Goal: Task Accomplishment & Management: Manage account settings

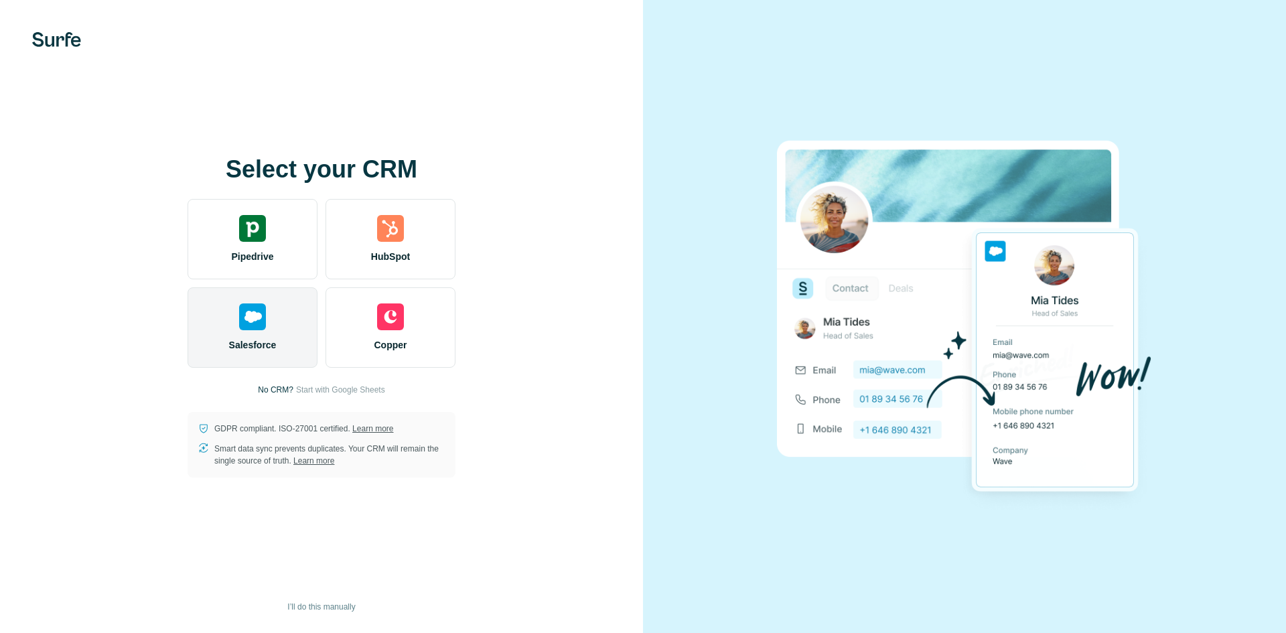
click at [238, 331] on div "Salesforce" at bounding box center [252, 327] width 130 height 80
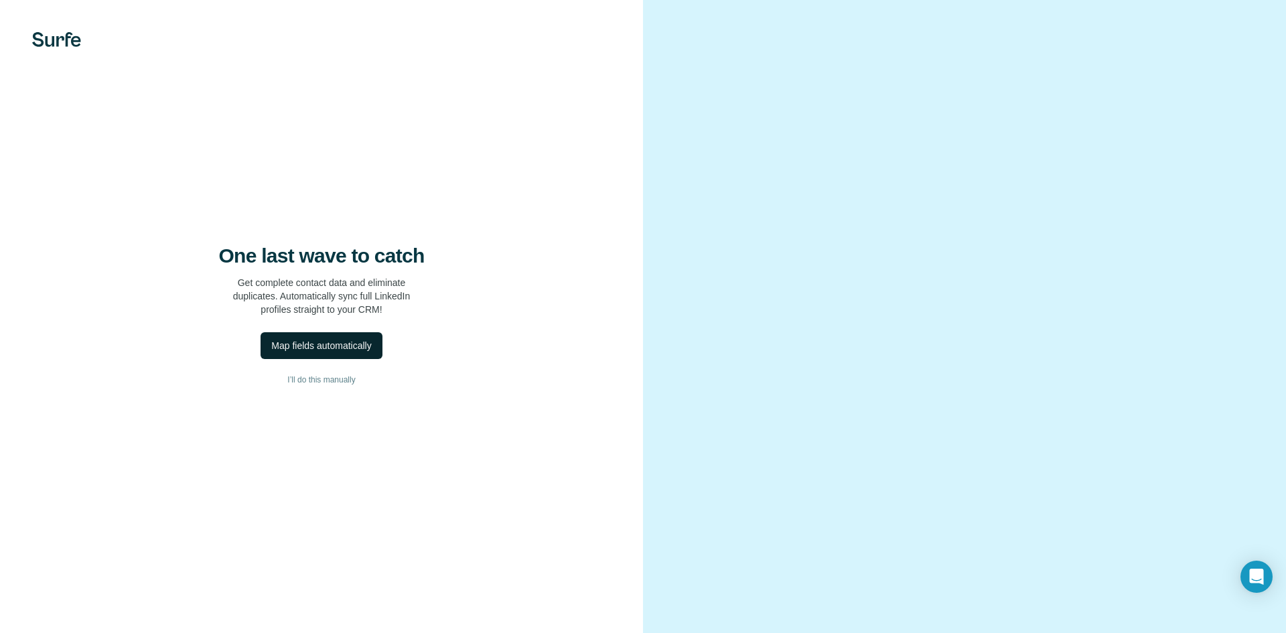
click at [337, 344] on div "Map fields automatically" at bounding box center [321, 345] width 100 height 13
drag, startPoint x: 107, startPoint y: 601, endPoint x: 125, endPoint y: 605, distance: 17.7
click at [125, 605] on p "Error: Unable to create the fields. Try again or skip for now." at bounding box center [116, 600] width 150 height 27
click at [319, 377] on span "I’ll do this manually" at bounding box center [321, 380] width 68 height 12
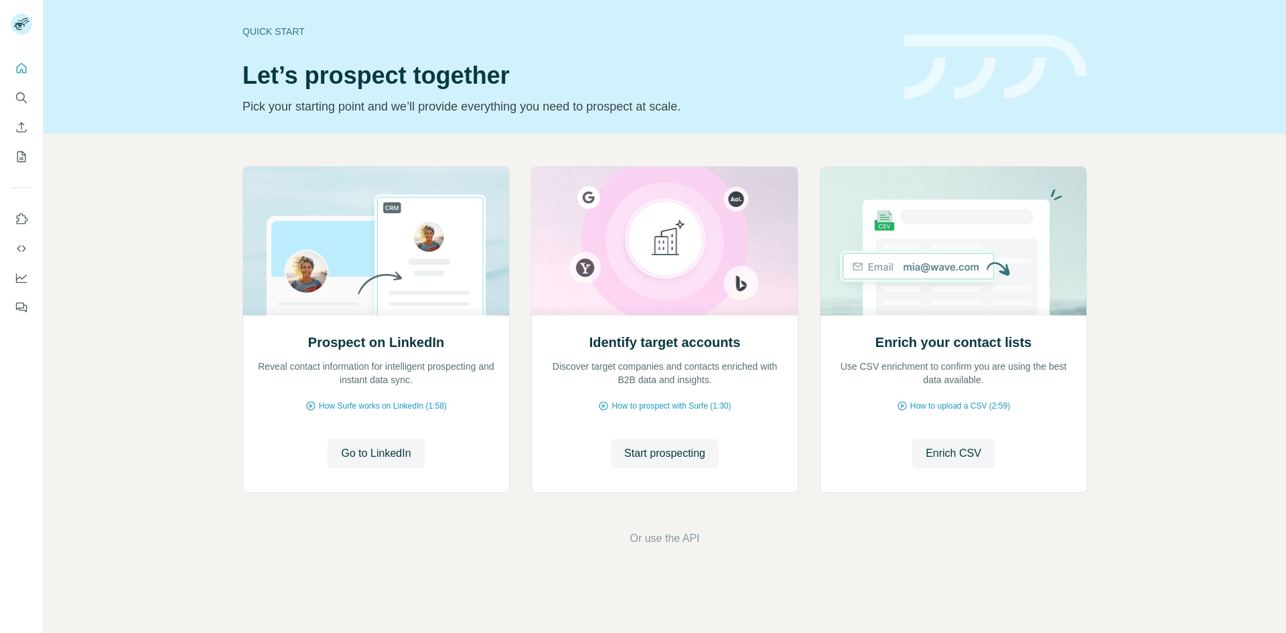
drag, startPoint x: 0, startPoint y: 0, endPoint x: 152, endPoint y: 159, distance: 220.2
click at [170, 160] on div "Prospect on LinkedIn Reveal contact information for intelligent prospecting and…" at bounding box center [665, 356] width 1242 height 445
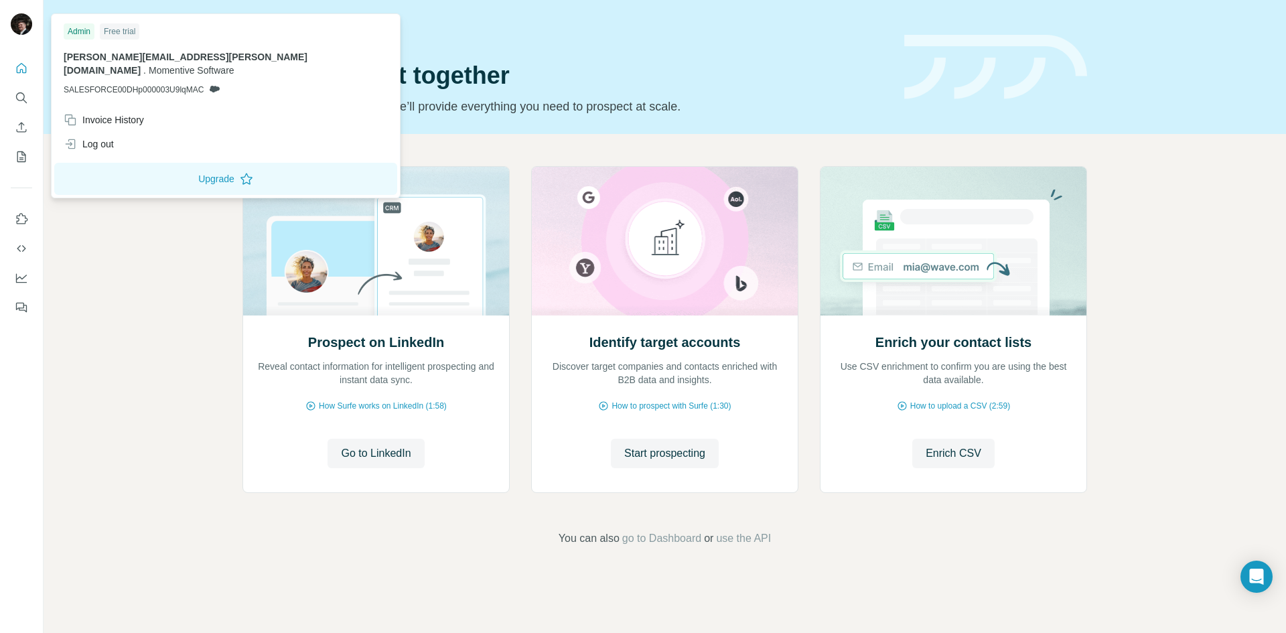
click at [145, 29] on div "Admin Free trial" at bounding box center [226, 31] width 324 height 16
click at [18, 22] on img at bounding box center [21, 23] width 21 height 21
click at [153, 84] on span "SALESFORCE00DHp000003U9lqMAC" at bounding box center [134, 90] width 140 height 12
click at [159, 84] on span "SALESFORCE00DHp000003U9lqMAC" at bounding box center [134, 90] width 140 height 12
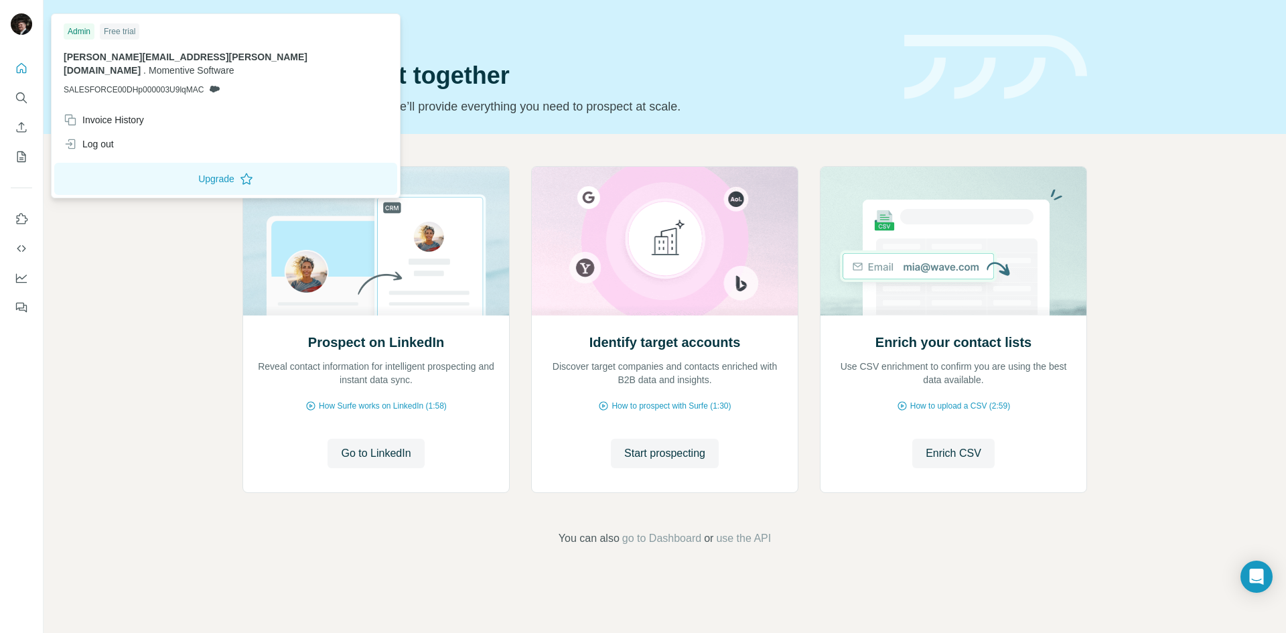
click at [231, 60] on span "patrick.yario@momentivesoftware.com" at bounding box center [186, 64] width 244 height 24
click at [213, 84] on icon at bounding box center [214, 89] width 11 height 11
drag, startPoint x: 216, startPoint y: 76, endPoint x: 119, endPoint y: 21, distance: 111.5
click at [216, 86] on icon at bounding box center [215, 89] width 10 height 7
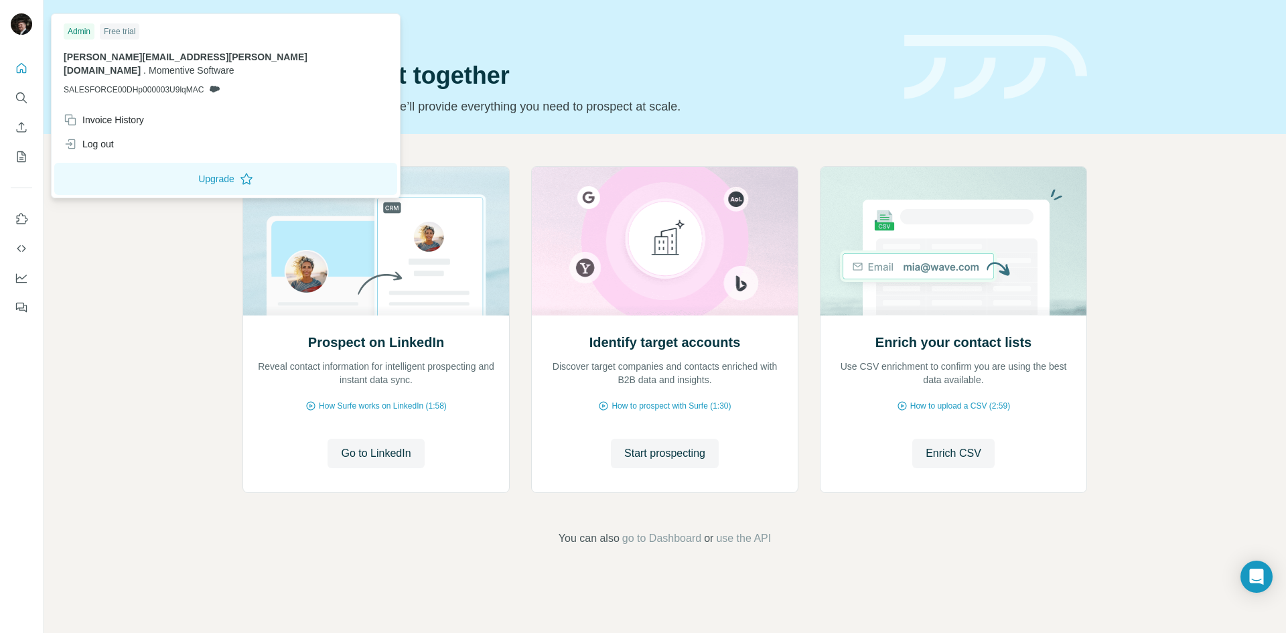
click at [132, 275] on div "Prospect on LinkedIn Reveal contact information for intelligent prospecting and…" at bounding box center [665, 356] width 1242 height 445
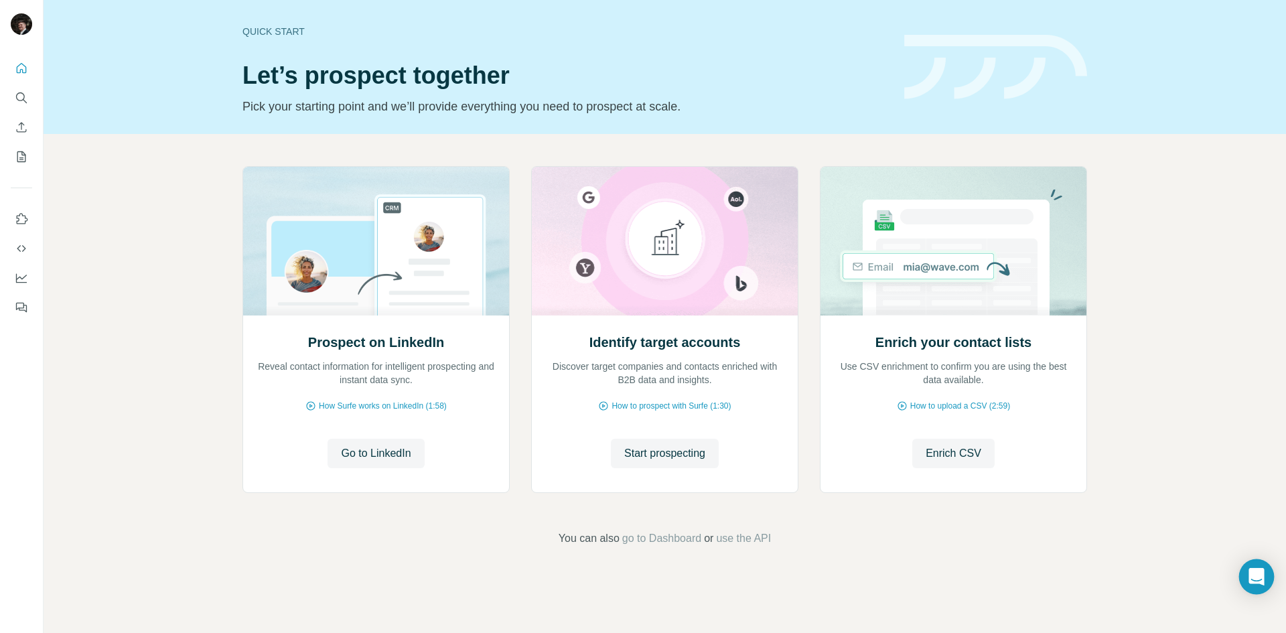
click at [1253, 565] on div "Open Intercom Messenger" at bounding box center [1256, 576] width 35 height 35
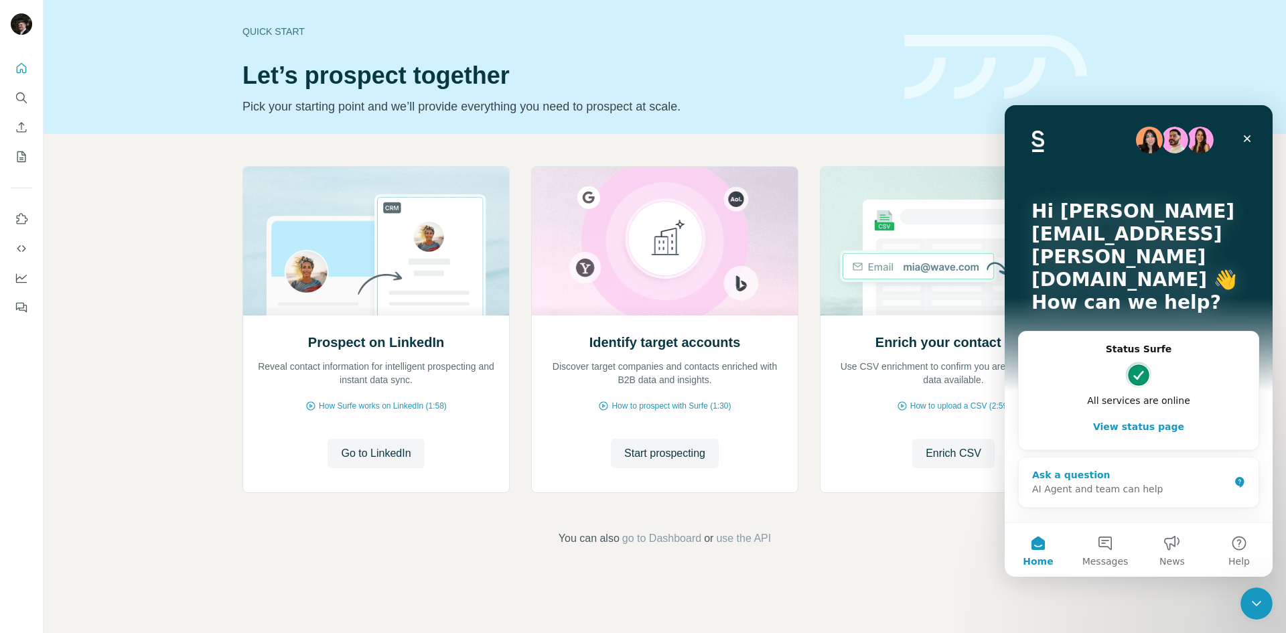
click at [1108, 482] on div "AI Agent and team can help" at bounding box center [1130, 489] width 197 height 14
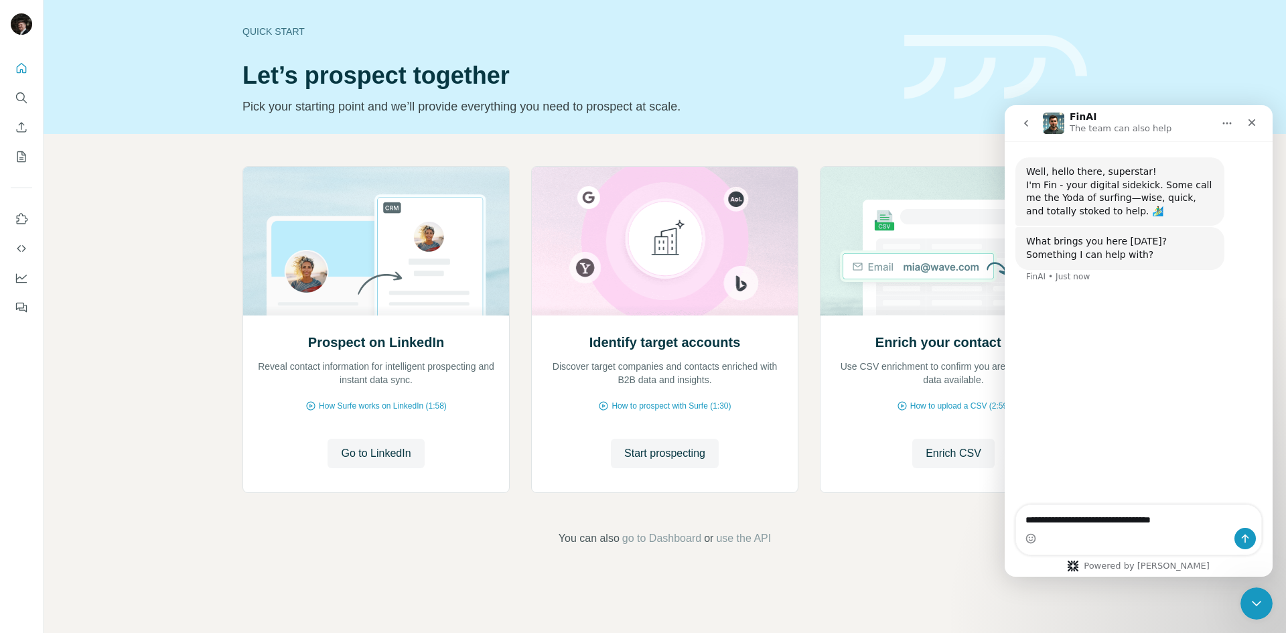
type textarea "**********"
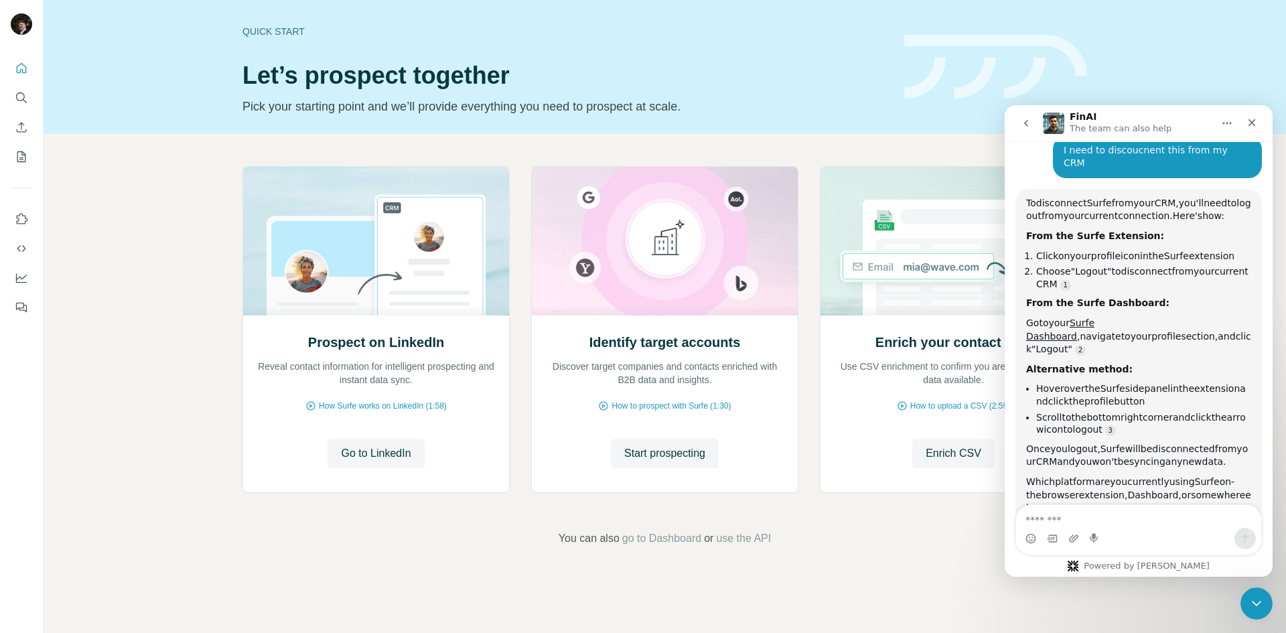
scroll to position [151, 0]
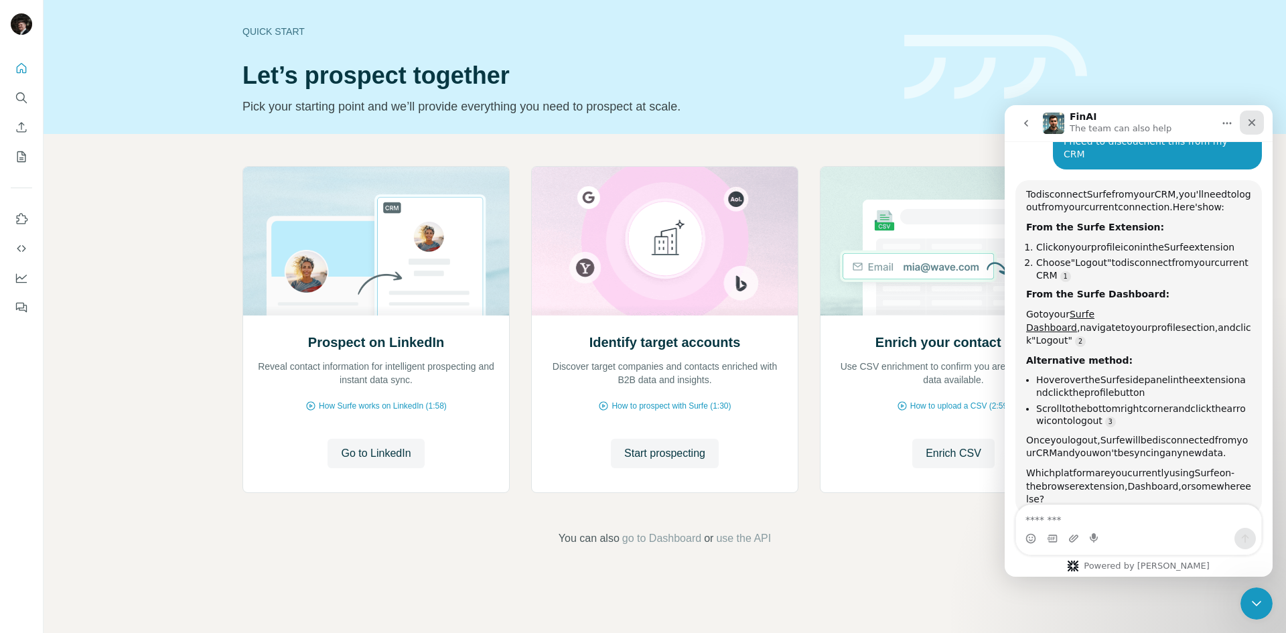
click at [1250, 126] on icon "Close" at bounding box center [1251, 122] width 11 height 11
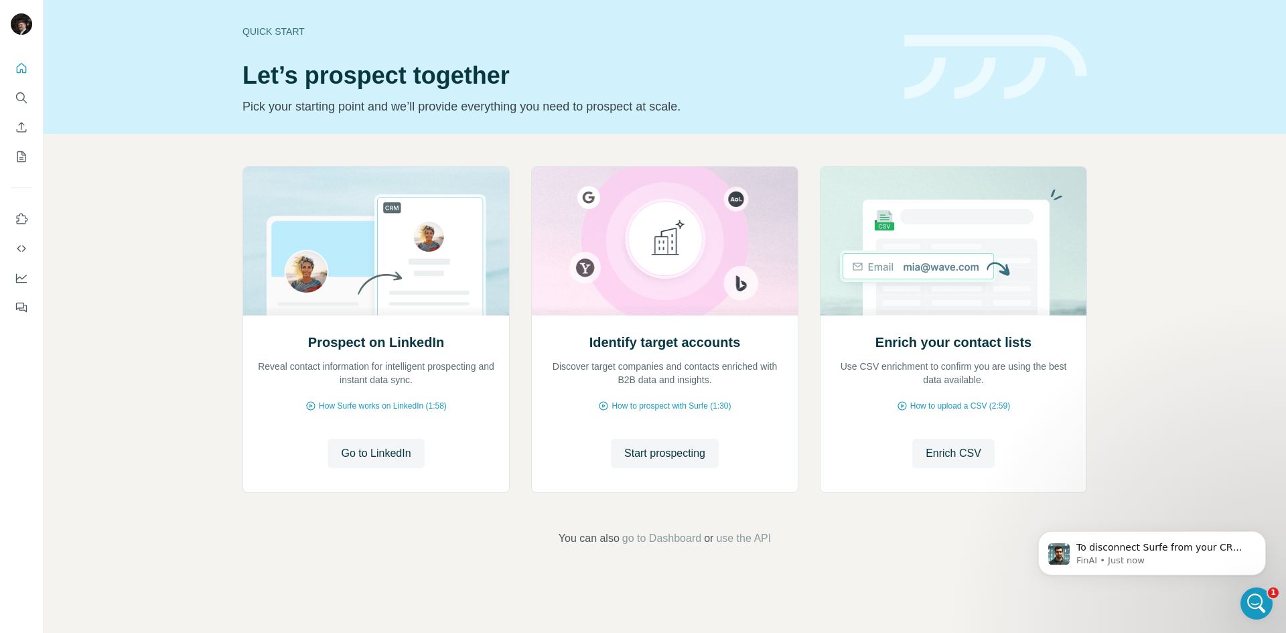
scroll to position [181, 0]
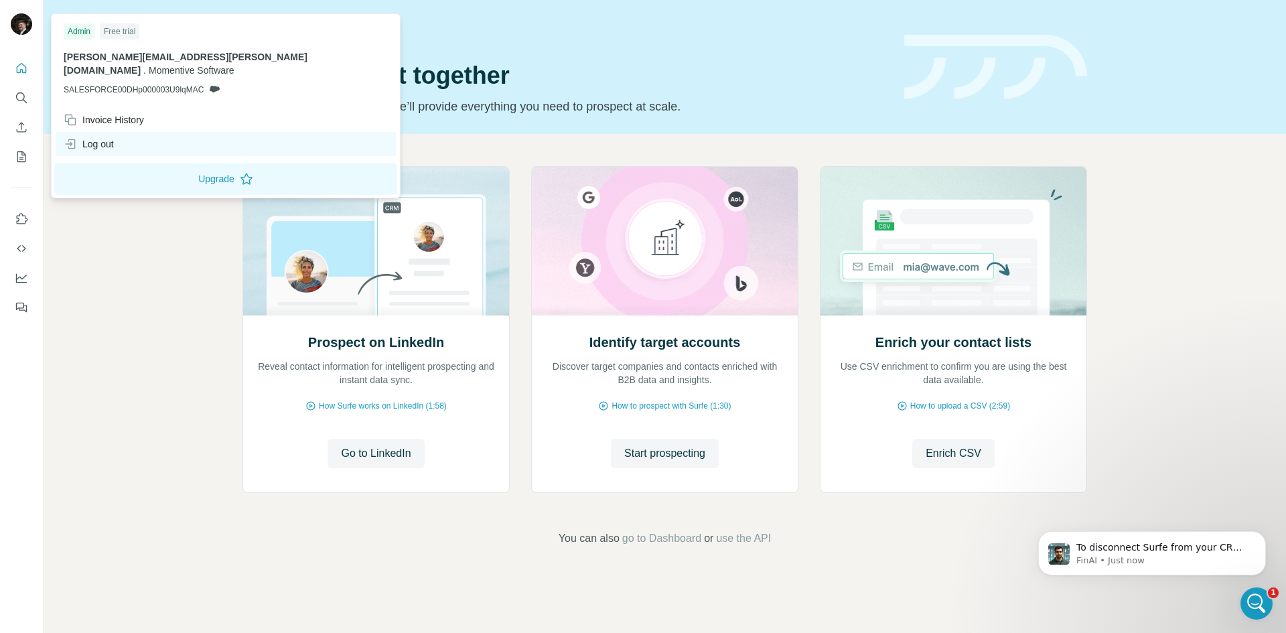
click at [98, 137] on div "Log out" at bounding box center [89, 143] width 50 height 13
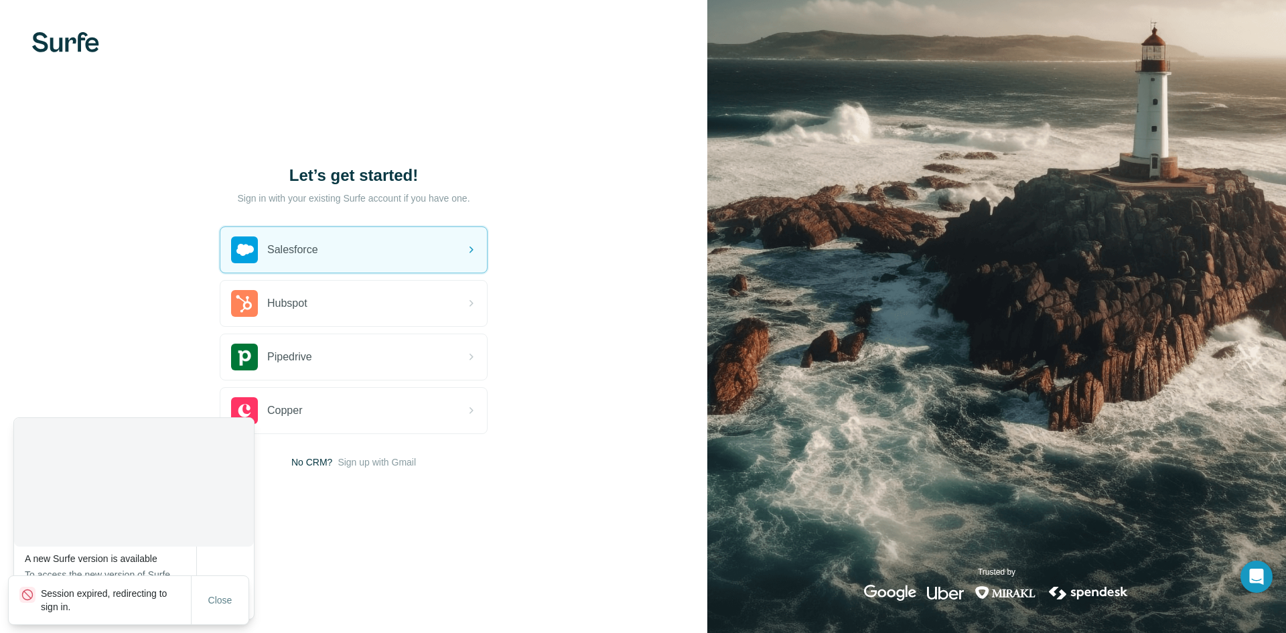
click at [110, 290] on div "Let’s get started! Sign in with your existing Surfe account if you have one. Sa…" at bounding box center [353, 316] width 707 height 633
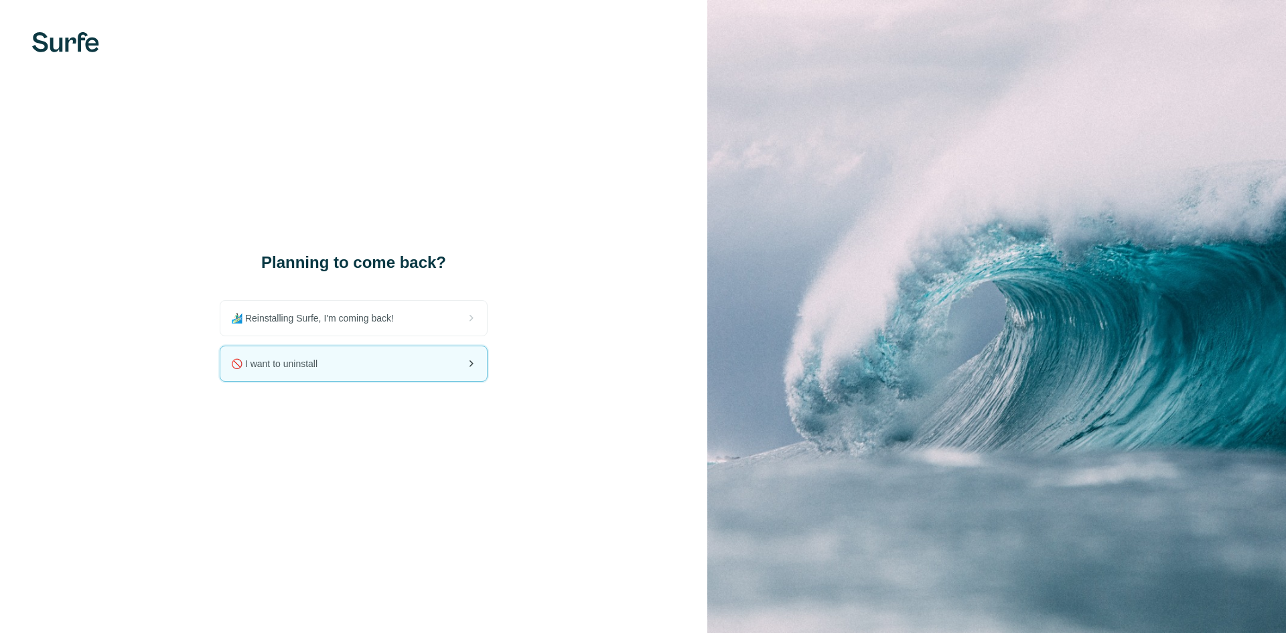
click at [273, 359] on span "🚫 I want to uninstall" at bounding box center [279, 363] width 97 height 13
